Goal: Task Accomplishment & Management: Manage account settings

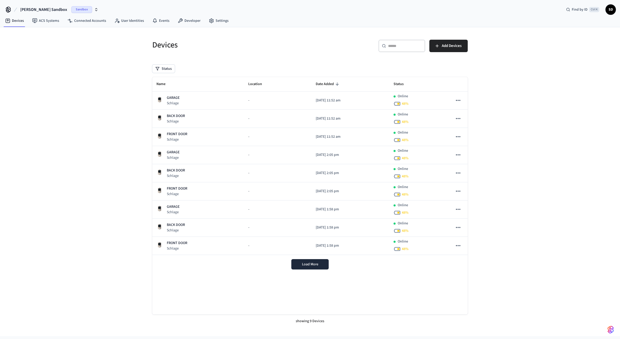
click at [539, 110] on div "Devices ​ ​ Add Devices Status Name Location Date Added Status GARAGE Schlage -…" at bounding box center [310, 181] width 620 height 309
click at [64, 87] on div "Devices ​ ​ Add Devices Status Name Location Date Added Status GARAGE Schlage -…" at bounding box center [310, 181] width 620 height 309
click at [95, 74] on div "Devices ​ ​ Add Devices Status Name Location Date Added Status GARAGE Schlage -…" at bounding box center [310, 181] width 620 height 309
click at [521, 89] on div "Devices ​ ​ Add Devices Status Name Location Date Added Status GARAGE Schlage -…" at bounding box center [310, 181] width 620 height 309
click at [522, 81] on div "Devices ​ ​ Add Devices Status Name Location Date Added Status GARAGE Schlage -…" at bounding box center [310, 181] width 620 height 309
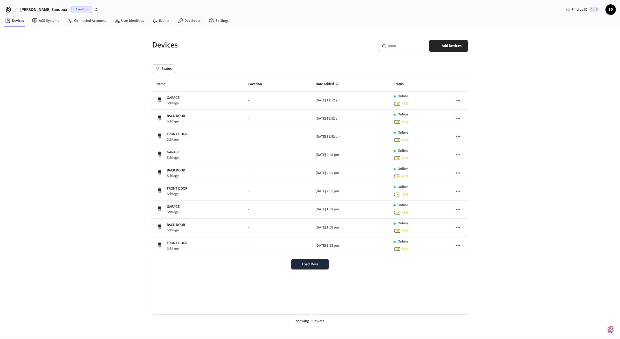
drag, startPoint x: 514, startPoint y: 114, endPoint x: 164, endPoint y: 0, distance: 367.8
click at [47, 9] on span "[PERSON_NAME] Sandbox" at bounding box center [43, 9] width 47 height 6
click at [24, 33] on span "S&T sample lock" at bounding box center [20, 33] width 26 height 5
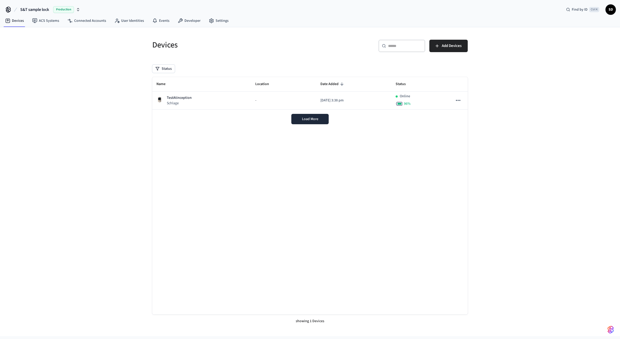
click at [58, 12] on span "Production" at bounding box center [63, 9] width 21 height 7
click at [88, 133] on div "Devices ​ ​ Add Devices Status Name Location Date Added Status TestAtinception …" at bounding box center [310, 181] width 620 height 309
click at [94, 87] on div "Devices ​ ​ Add Devices Status Name Location Date Added Status TestAtinception …" at bounding box center [310, 181] width 620 height 309
drag, startPoint x: 206, startPoint y: 97, endPoint x: 311, endPoint y: 114, distance: 106.2
click at [207, 97] on div "TestAtinception Schlage" at bounding box center [201, 100] width 91 height 11
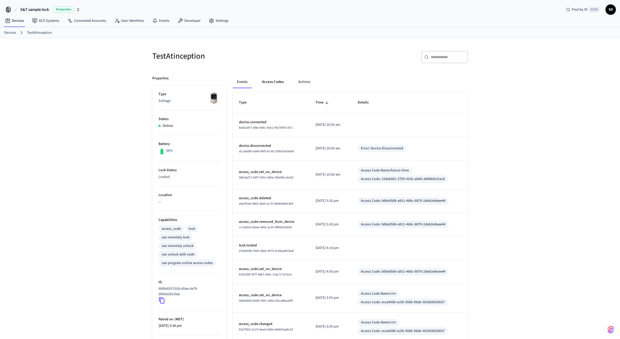
click at [276, 84] on button "Access Codes" at bounding box center [273, 82] width 30 height 12
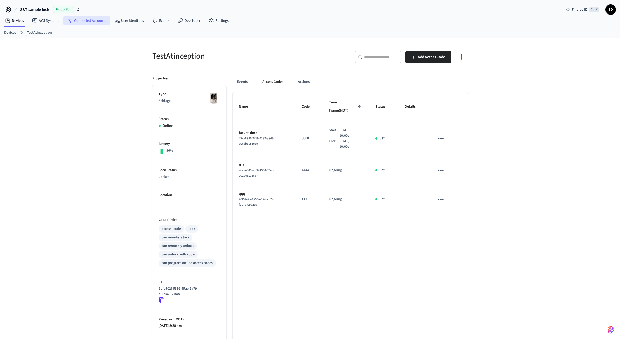
click at [81, 20] on link "Connected Accounts" at bounding box center [86, 20] width 47 height 9
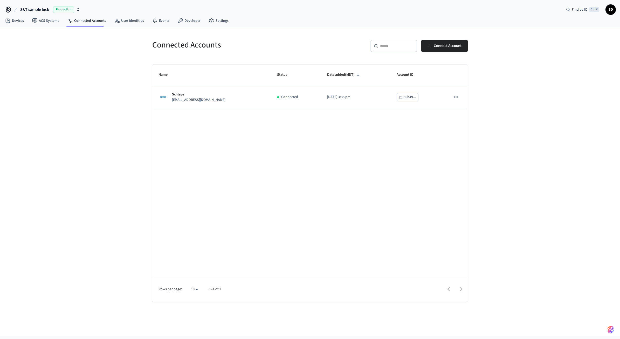
click at [391, 144] on div "Name Status Date added (MDT) Account ID Schlage spropertiesdev@gmail.com Connec…" at bounding box center [309, 183] width 315 height 237
click at [39, 11] on span "S&T sample lock" at bounding box center [34, 9] width 29 height 6
click at [22, 52] on span "[PERSON_NAME] Sandbox" at bounding box center [28, 53] width 40 height 5
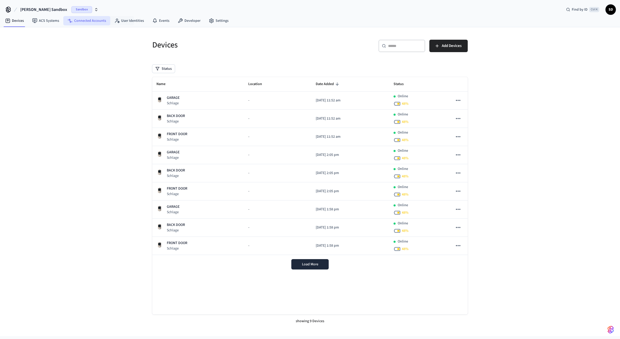
click at [95, 24] on link "Connected Accounts" at bounding box center [86, 20] width 47 height 9
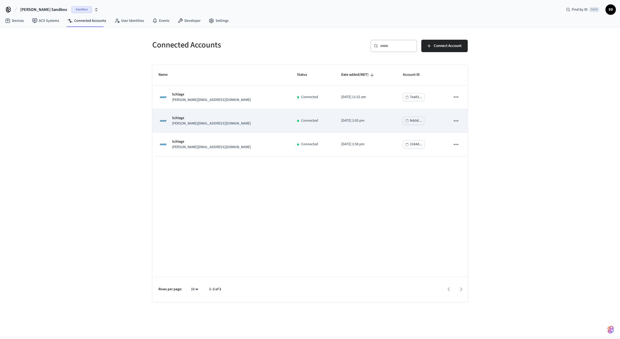
click at [458, 121] on icon "sticky table" at bounding box center [456, 120] width 7 height 7
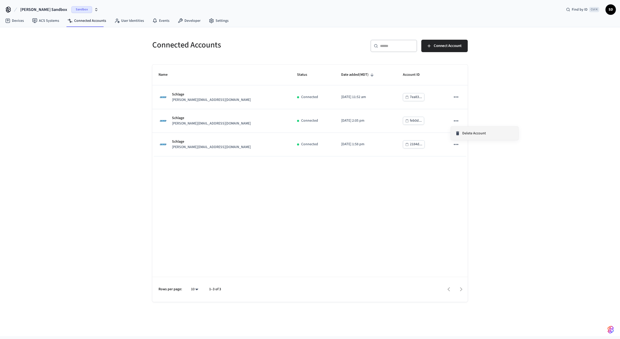
click at [468, 134] on span "Delete Account" at bounding box center [474, 133] width 24 height 5
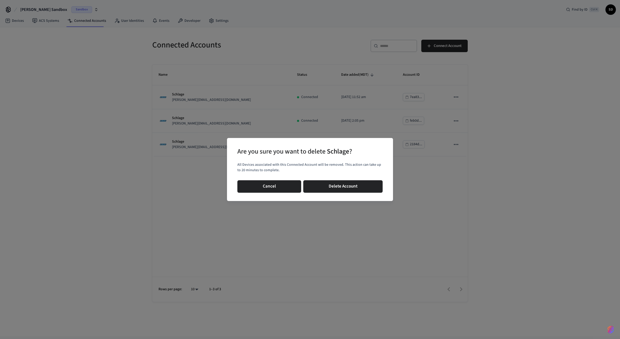
drag, startPoint x: 330, startPoint y: 183, endPoint x: 334, endPoint y: 180, distance: 5.0
click at [330, 183] on button "Delete Account" at bounding box center [342, 186] width 79 height 12
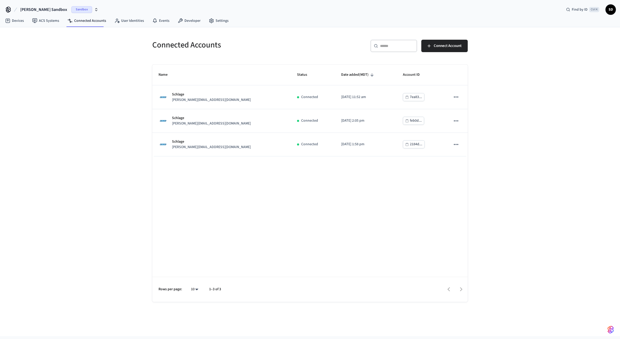
click at [71, 90] on div "Connected Accounts ​ ​ Connect Account Name Status Date added (MDT) Account ID …" at bounding box center [310, 181] width 620 height 309
click at [303, 144] on div "Name Status Date added (MDT) Account ID Schlage jane@example.com Connected 2025…" at bounding box center [309, 183] width 315 height 237
